Goal: Task Accomplishment & Management: Use online tool/utility

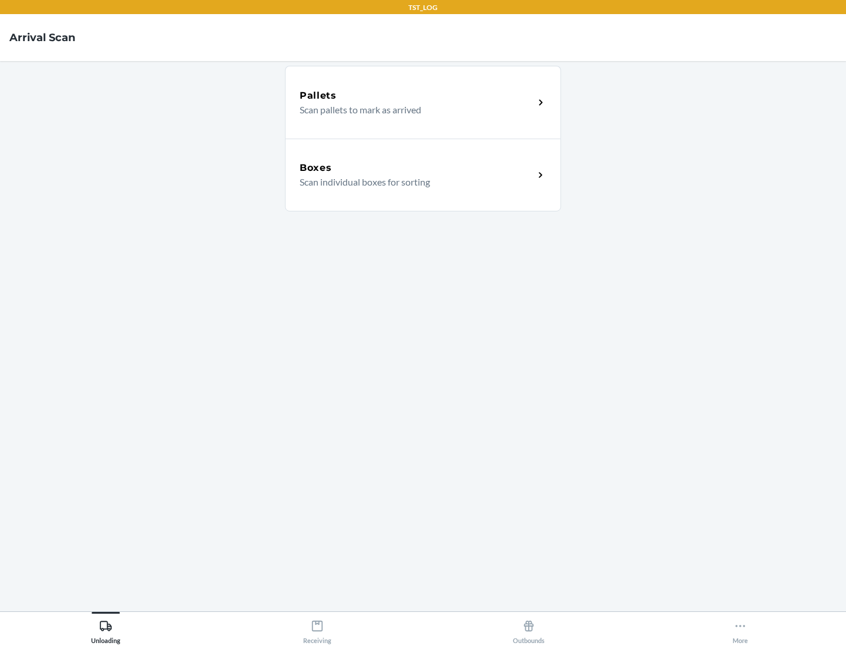
click at [416, 168] on div "Boxes" at bounding box center [416, 168] width 234 height 14
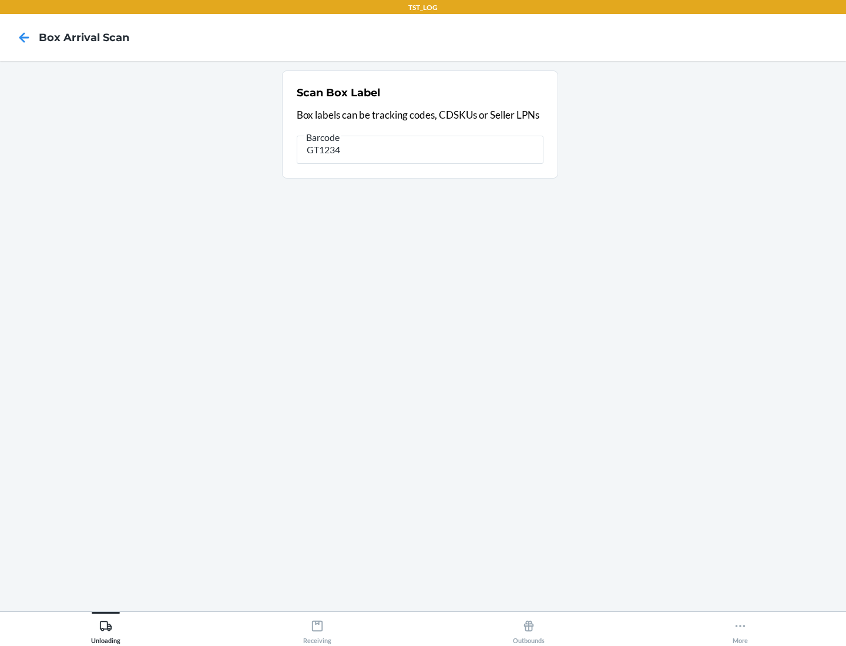
type input "GT1234"
